Goal: Task Accomplishment & Management: Manage account settings

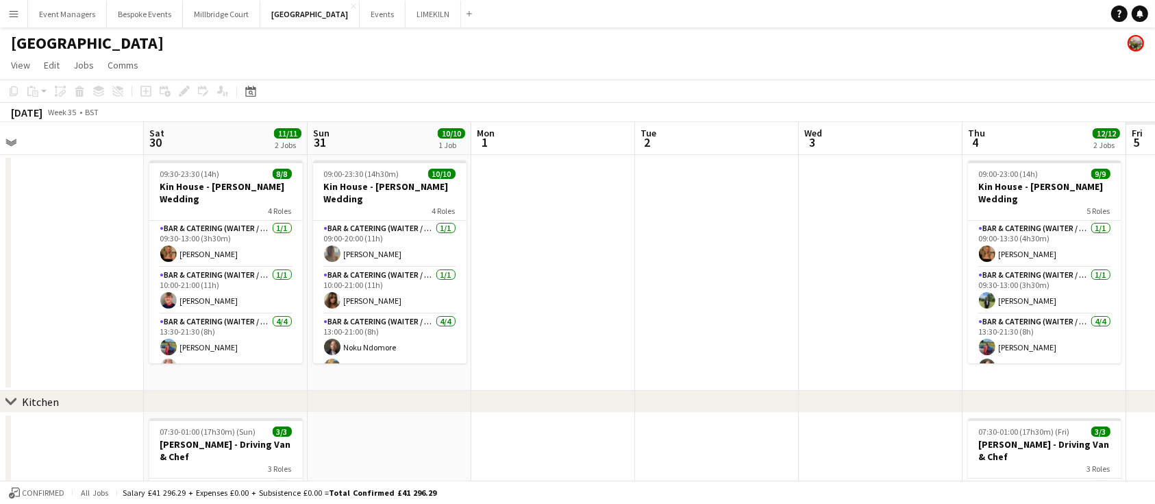
scroll to position [0, 292]
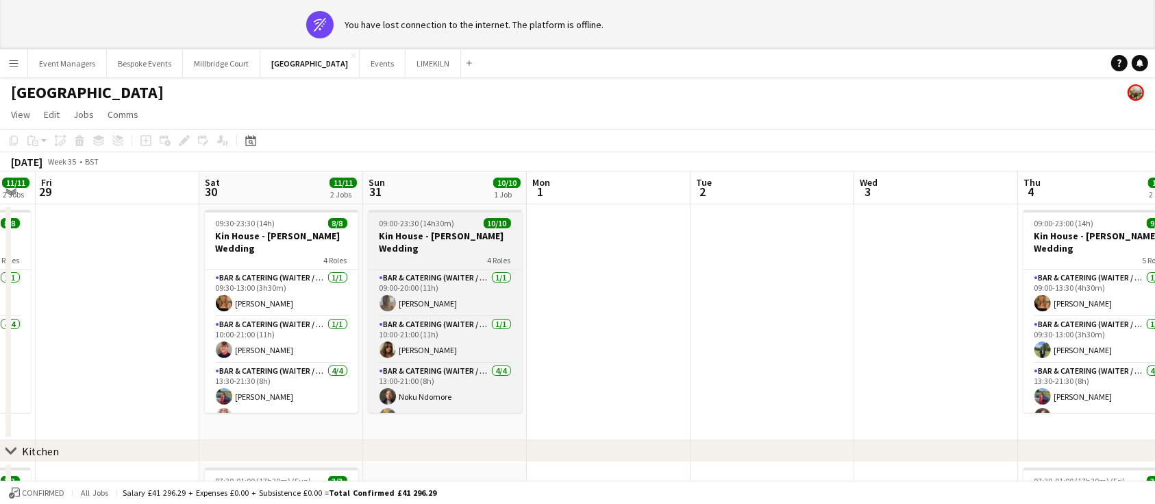
click at [452, 254] on div "4 Roles" at bounding box center [445, 259] width 153 height 11
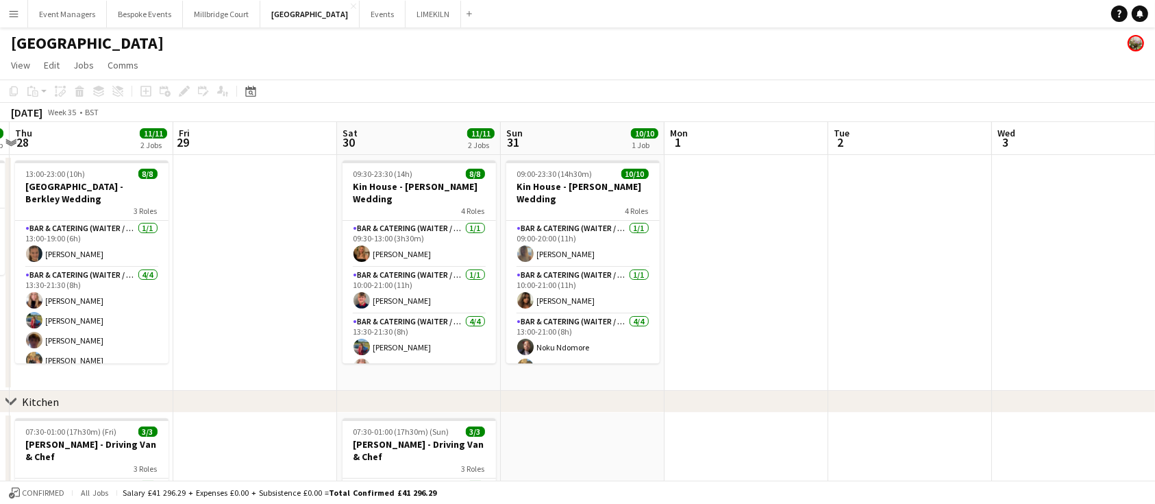
scroll to position [0, 492]
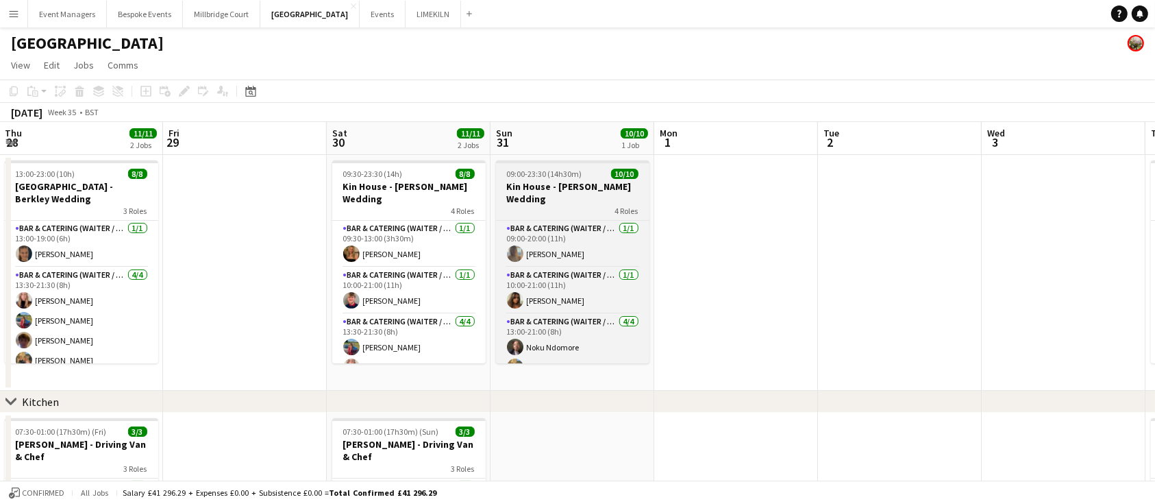
click at [565, 205] on div "4 Roles" at bounding box center [572, 210] width 153 height 11
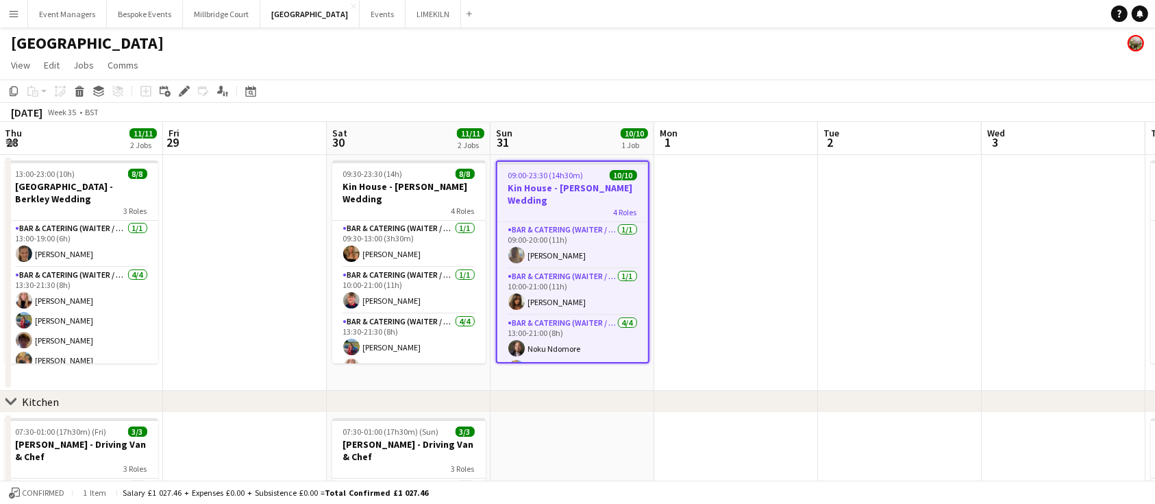
click at [578, 206] on div "4 Roles" at bounding box center [572, 211] width 151 height 11
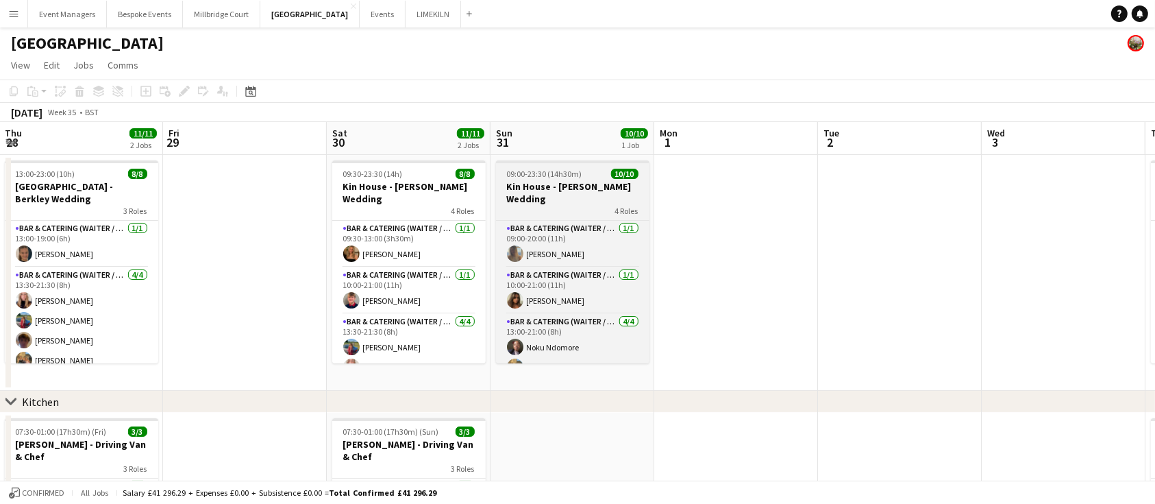
click at [578, 205] on div "4 Roles" at bounding box center [572, 210] width 153 height 11
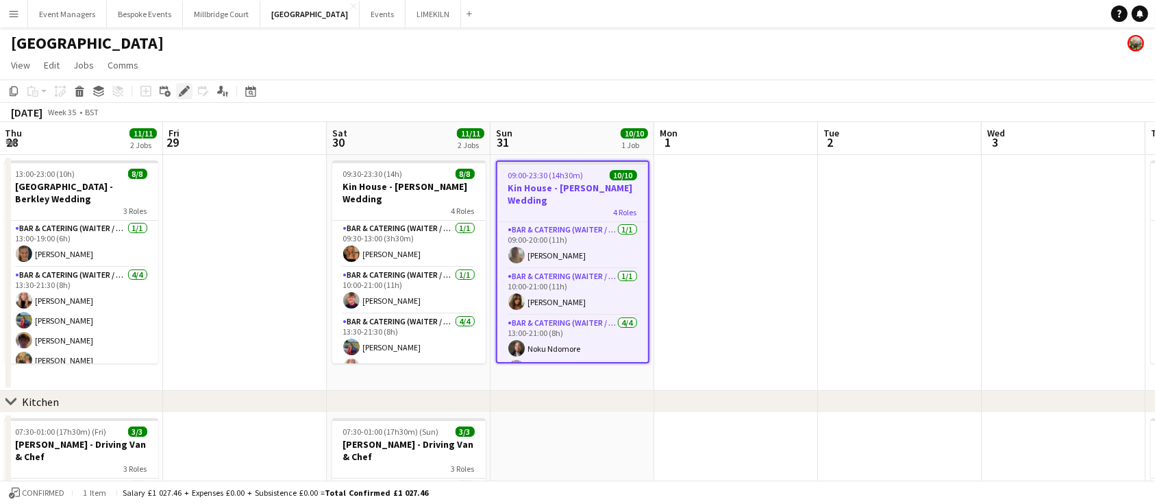
click at [182, 93] on icon at bounding box center [184, 92] width 8 height 8
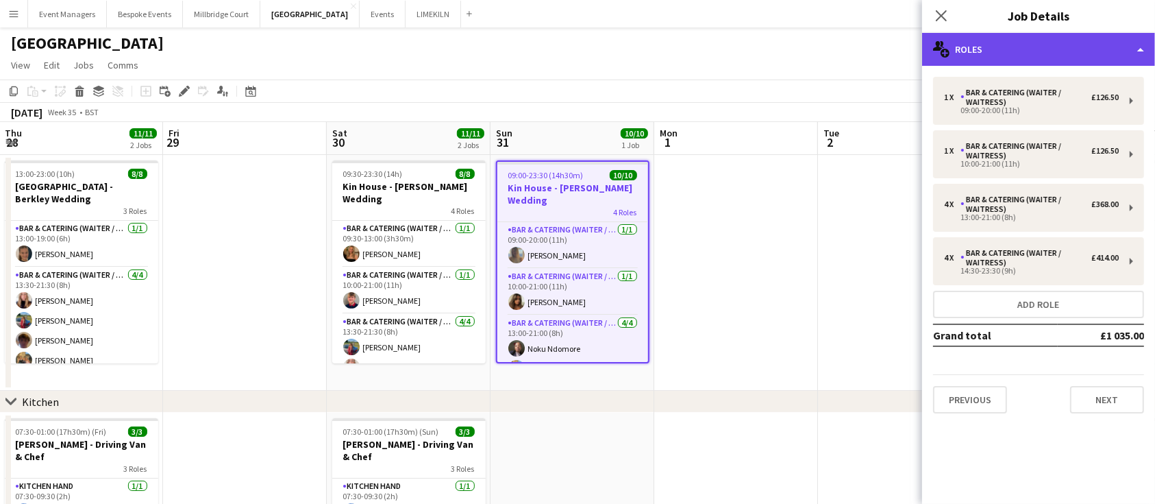
click at [1009, 55] on div "multiple-users-add Roles" at bounding box center [1038, 49] width 233 height 33
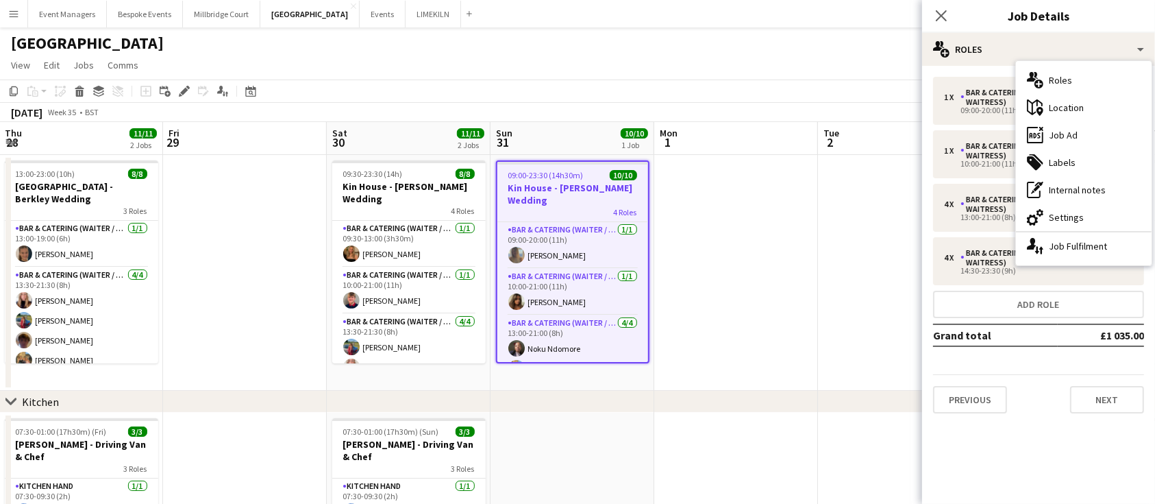
click at [1028, 362] on div "1 x Bar & Catering (Waiter / waitress) £126.50 09:00-20:00 (11h) 1 x Bar & Cate…" at bounding box center [1038, 245] width 233 height 336
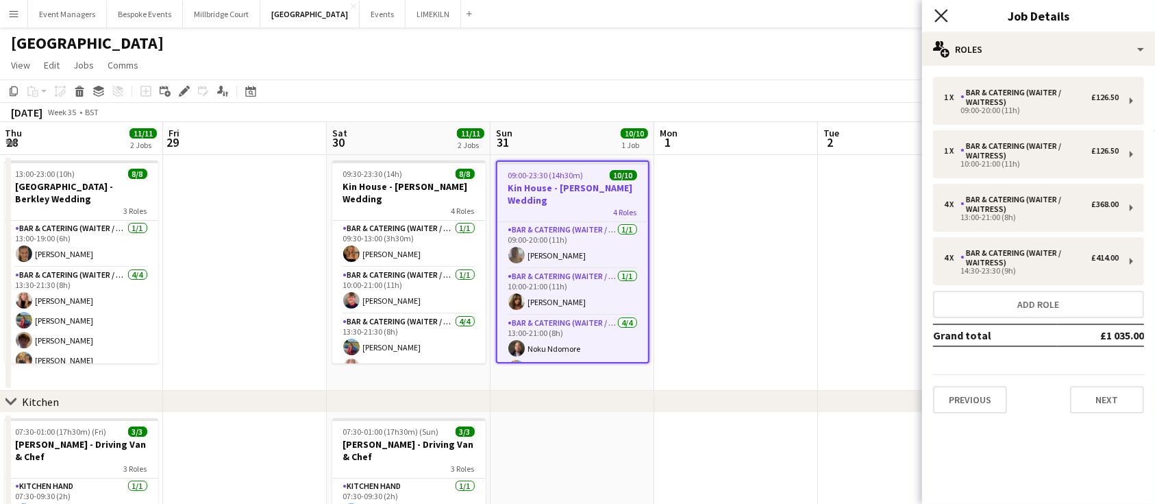
click at [940, 18] on icon at bounding box center [941, 15] width 13 height 13
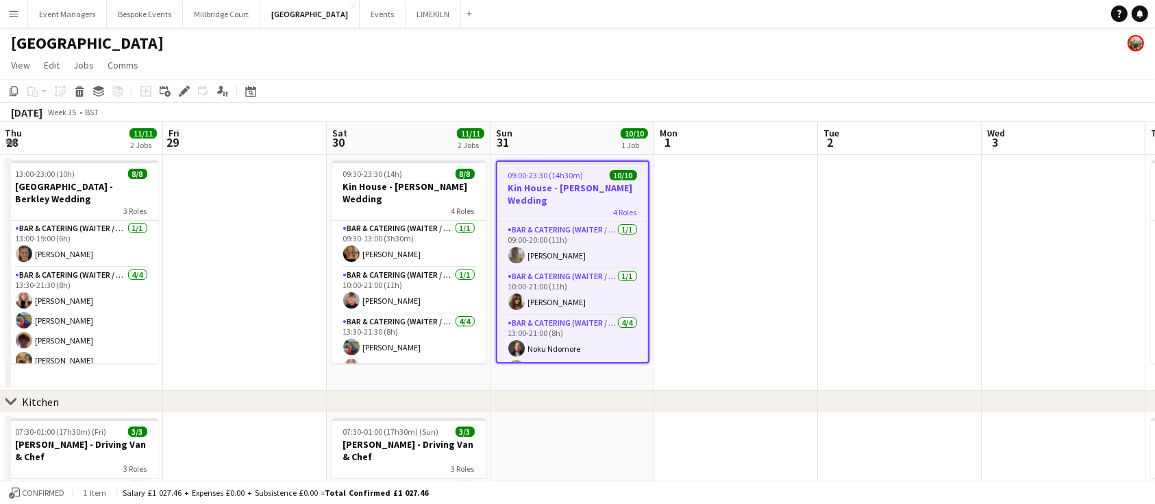
click at [552, 188] on h3 "Kin House - [PERSON_NAME] Wedding" at bounding box center [572, 194] width 151 height 25
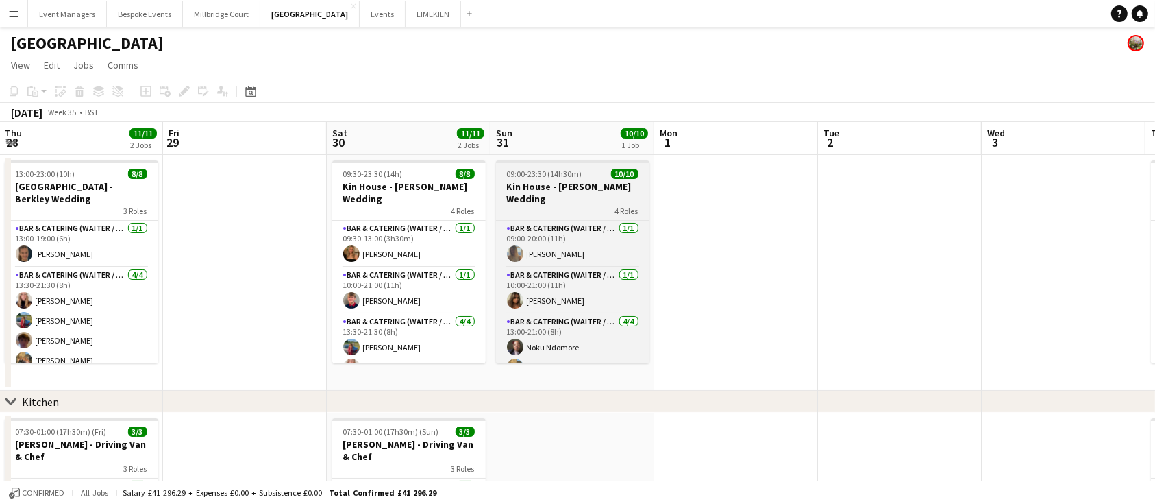
click at [552, 188] on h3 "Kin House - [PERSON_NAME] Wedding" at bounding box center [572, 192] width 153 height 25
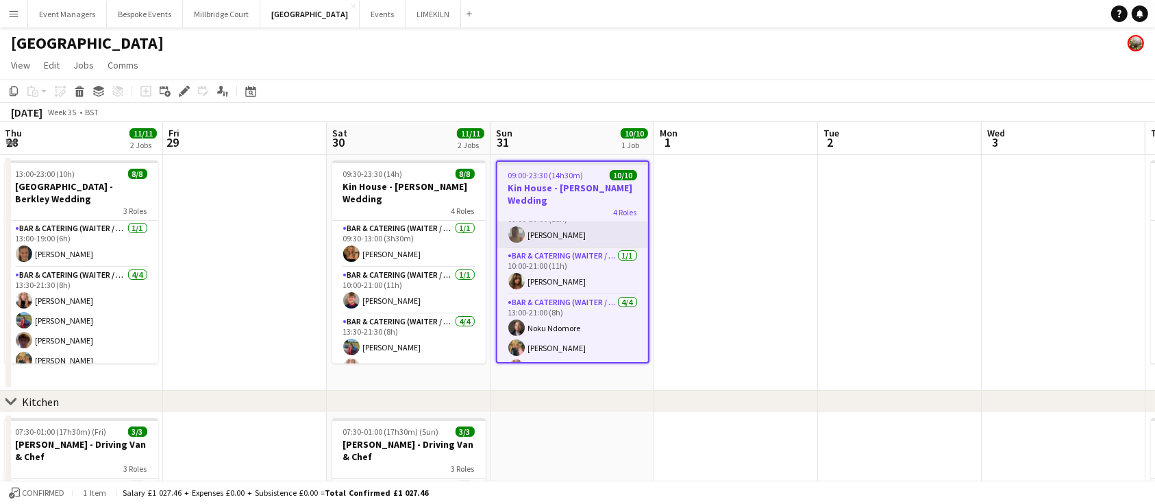
scroll to position [5, 0]
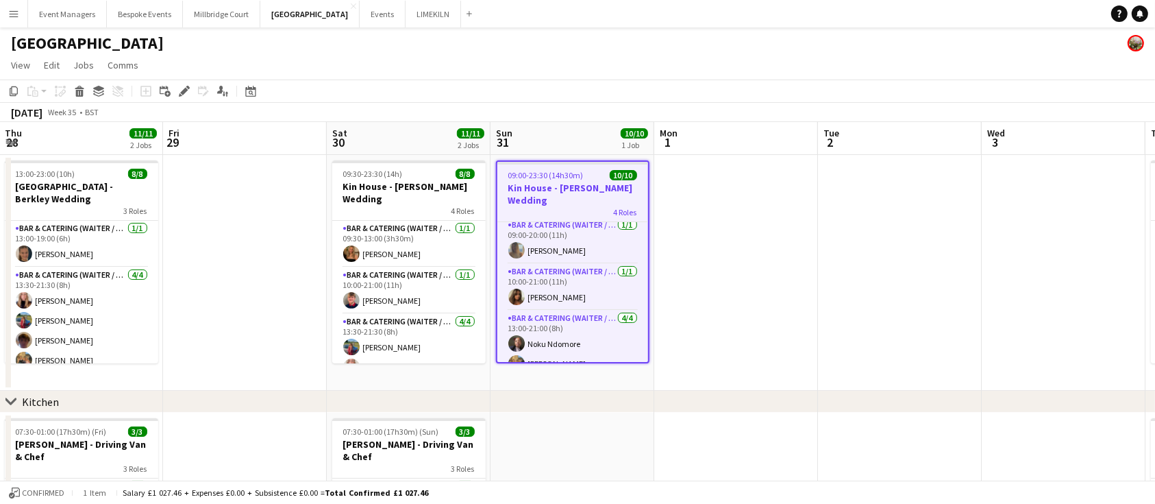
click at [552, 165] on app-job-card "09:00-23:30 (14h30m) 10/10 Kin House - [PERSON_NAME] Wedding 4 Roles Bar & Cate…" at bounding box center [572, 261] width 153 height 203
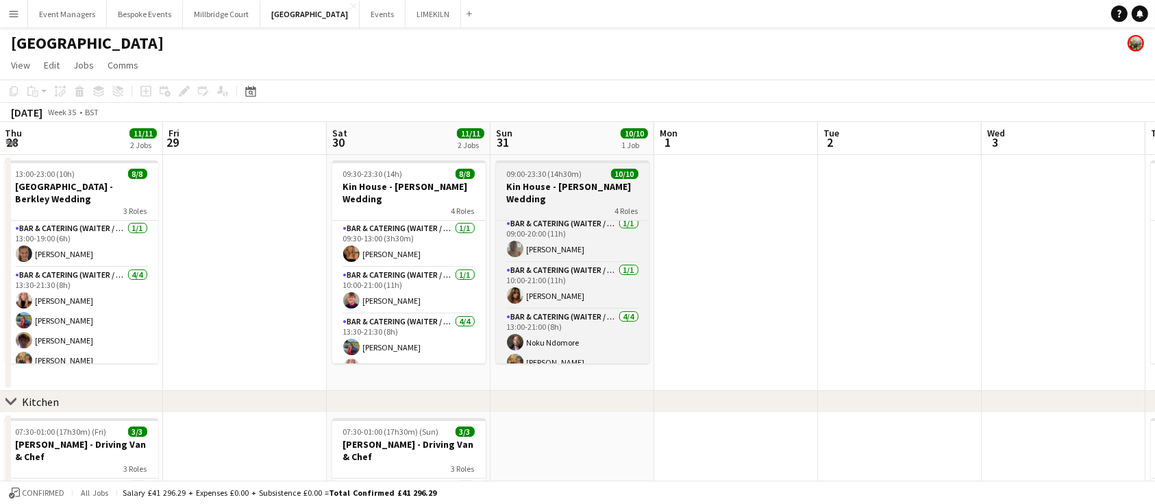
click at [582, 188] on h3 "Kin House - [PERSON_NAME] Wedding" at bounding box center [572, 192] width 153 height 25
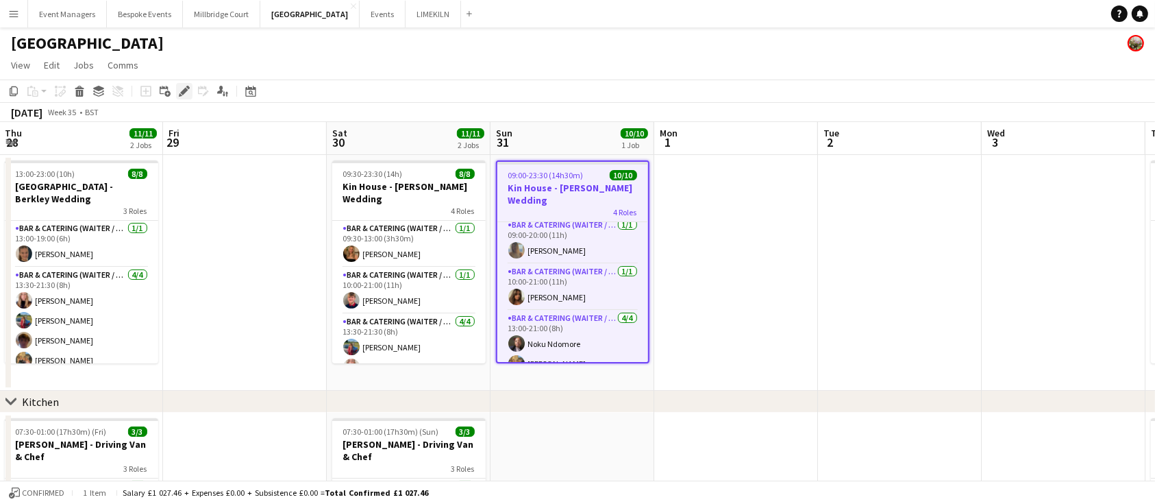
click at [186, 89] on icon at bounding box center [184, 92] width 8 height 8
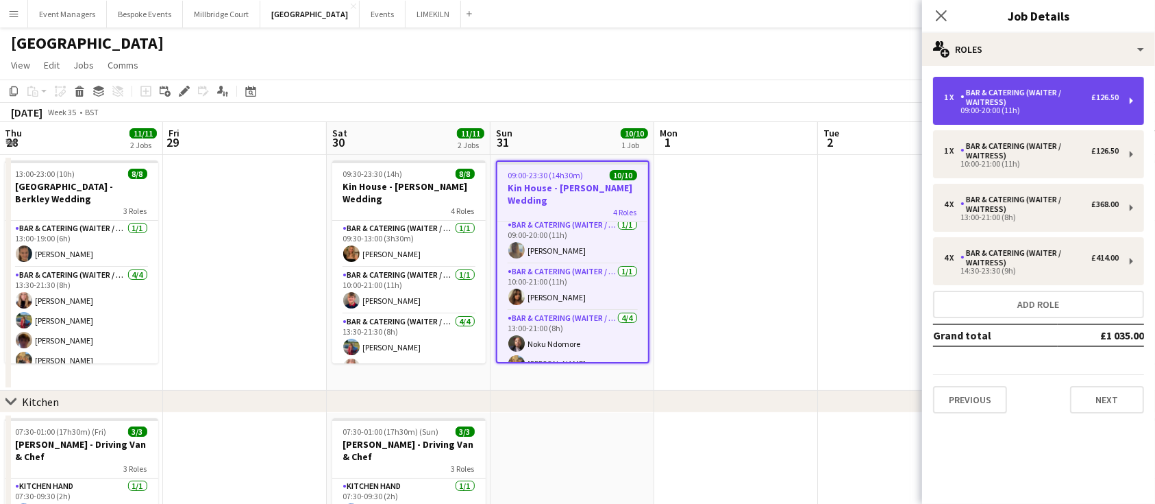
click at [1131, 104] on div "1 x Bar & Catering (Waiter / waitress) £126.50 09:00-20:00 (11h)" at bounding box center [1038, 101] width 211 height 48
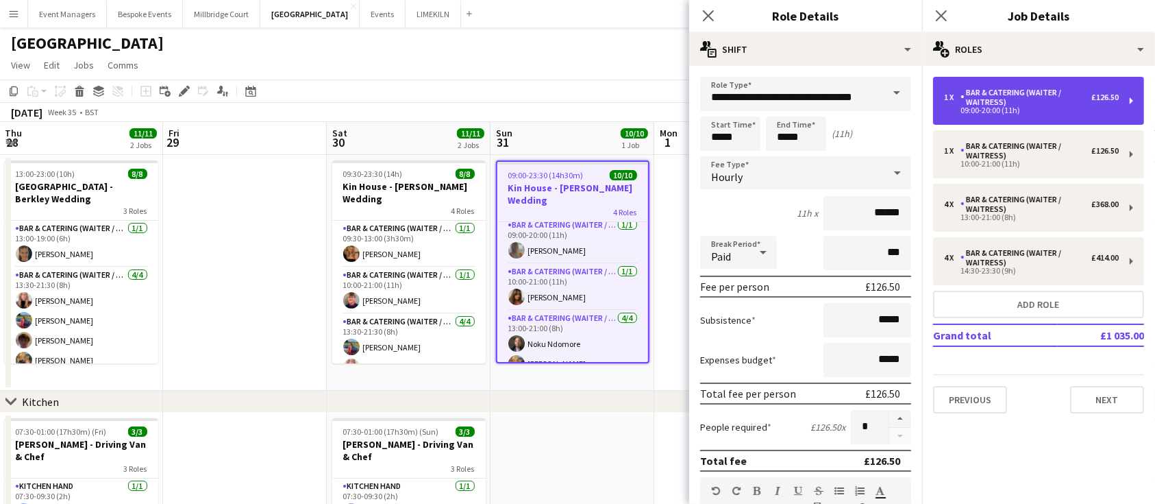
click at [1128, 101] on div "1 x Bar & Catering (Waiter / waitress) £126.50 09:00-20:00 (11h)" at bounding box center [1038, 101] width 211 height 48
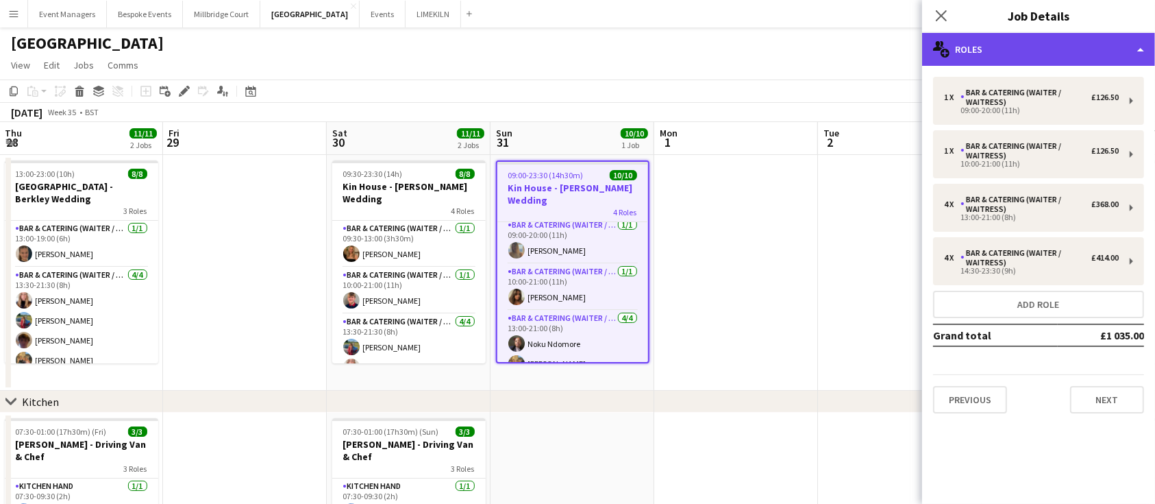
click at [1121, 36] on div "multiple-users-add Roles" at bounding box center [1038, 49] width 233 height 33
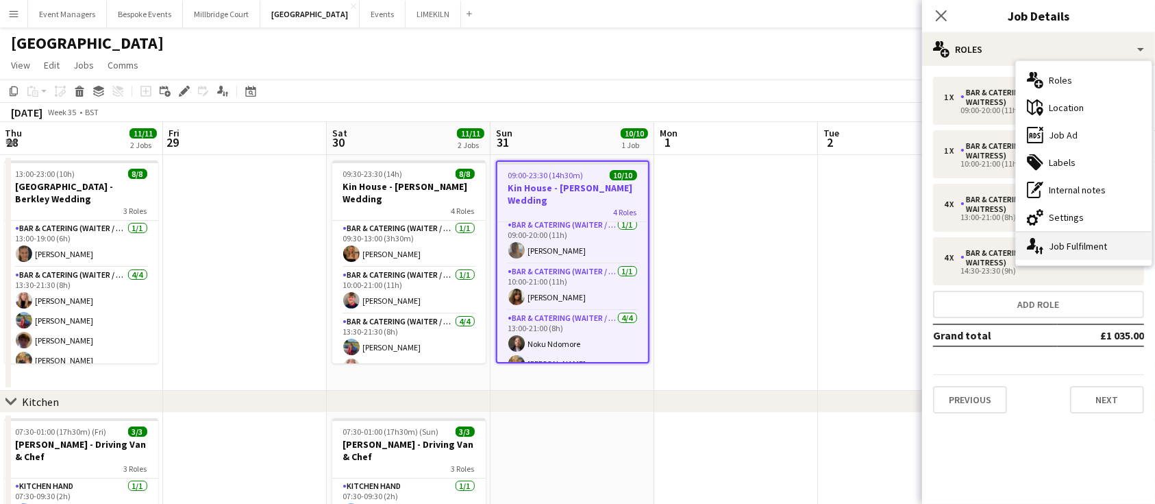
click at [1113, 243] on div "single-neutral-actions-up-down Job Fulfilment" at bounding box center [1084, 245] width 136 height 27
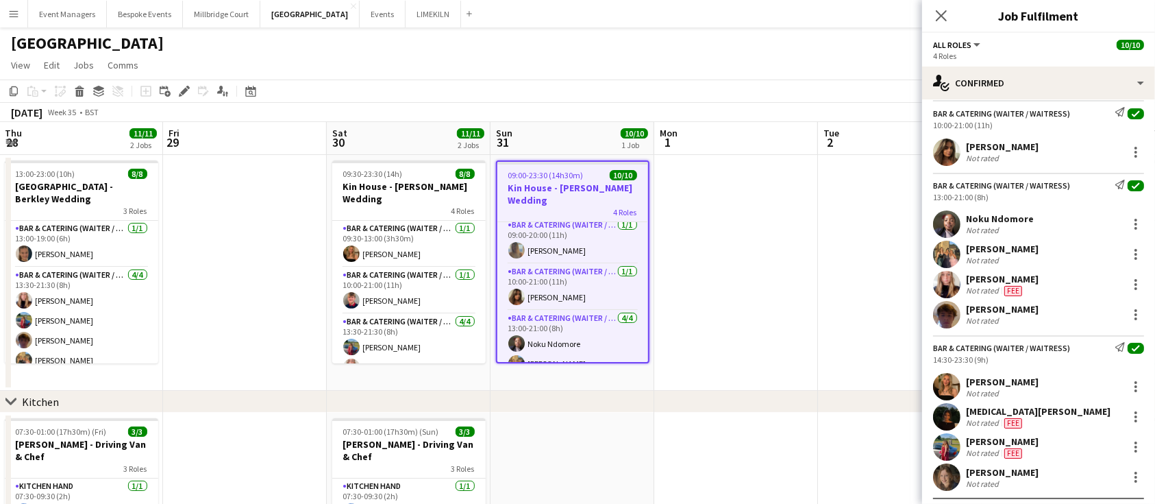
scroll to position [102, 0]
click at [943, 12] on icon "Close pop-in" at bounding box center [941, 15] width 13 height 13
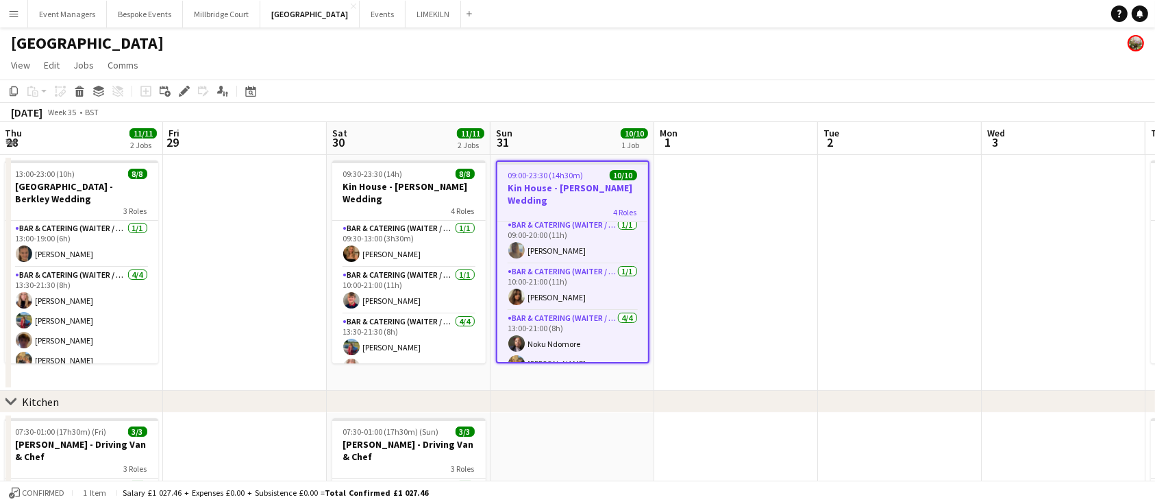
click at [787, 74] on app-page-menu "View Day view expanded Day view collapsed Month view Date picker Jump to [DATE]…" at bounding box center [577, 66] width 1155 height 26
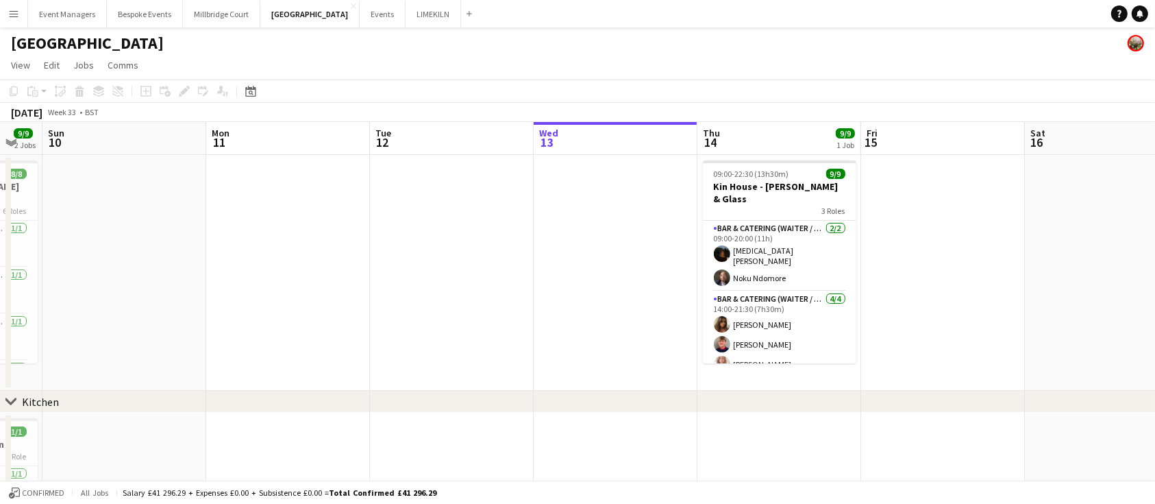
scroll to position [0, 641]
